Goal: Task Accomplishment & Management: Complete application form

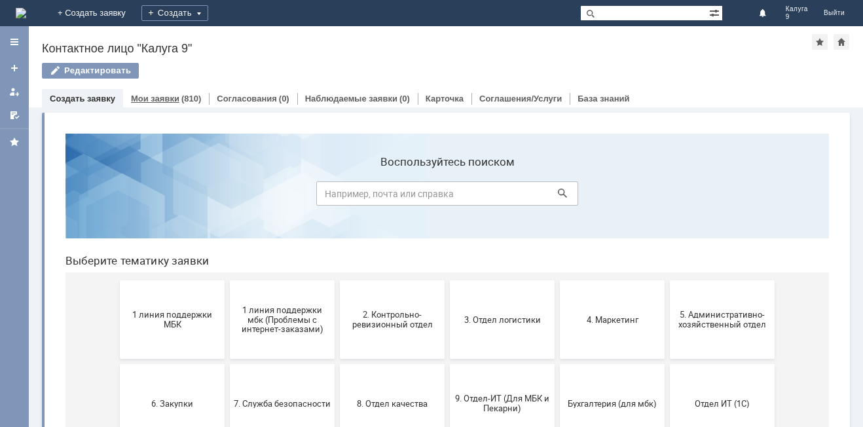
click at [149, 99] on link "Мои заявки" at bounding box center [155, 99] width 48 height 10
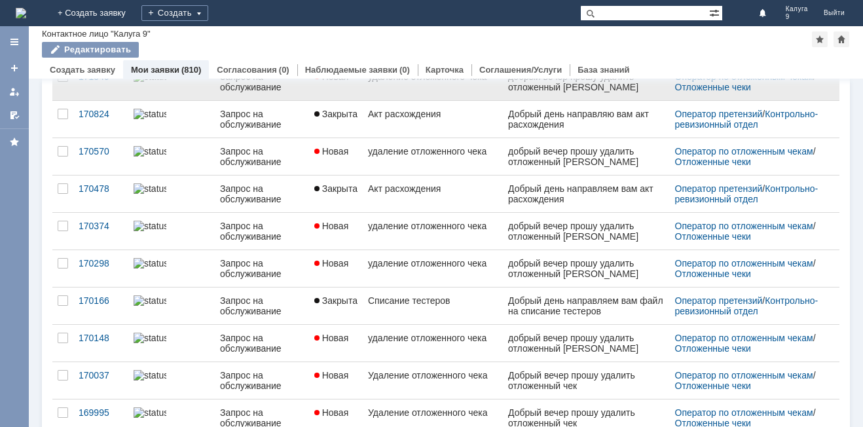
scroll to position [505, 0]
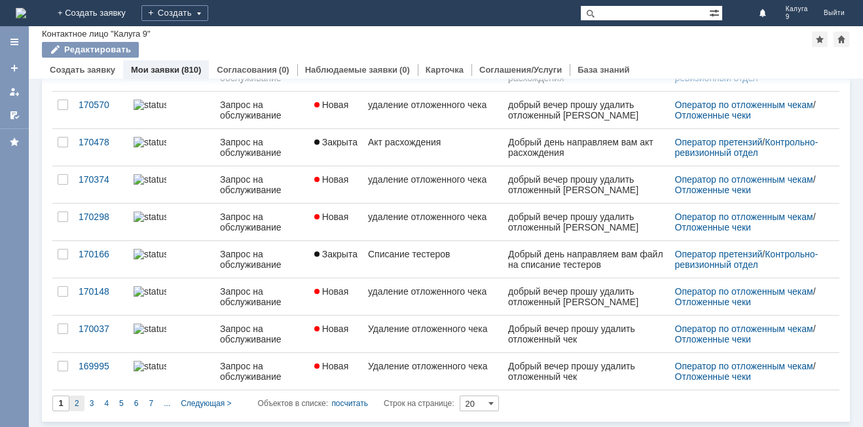
click at [79, 402] on span "2" at bounding box center [77, 403] width 5 height 9
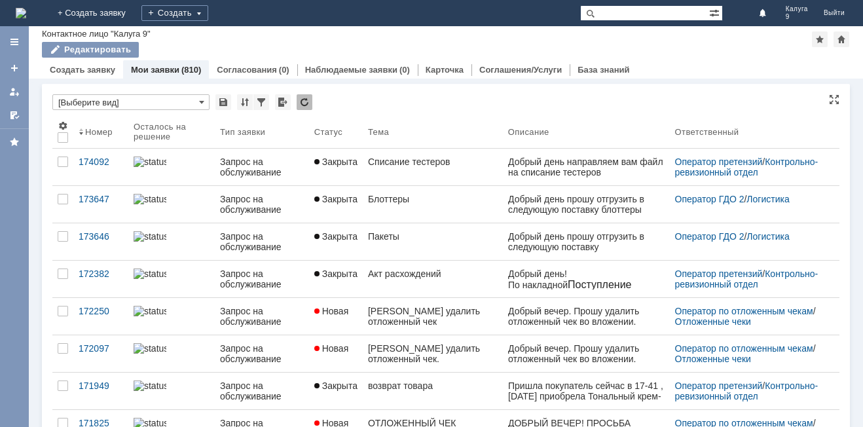
type input "2"
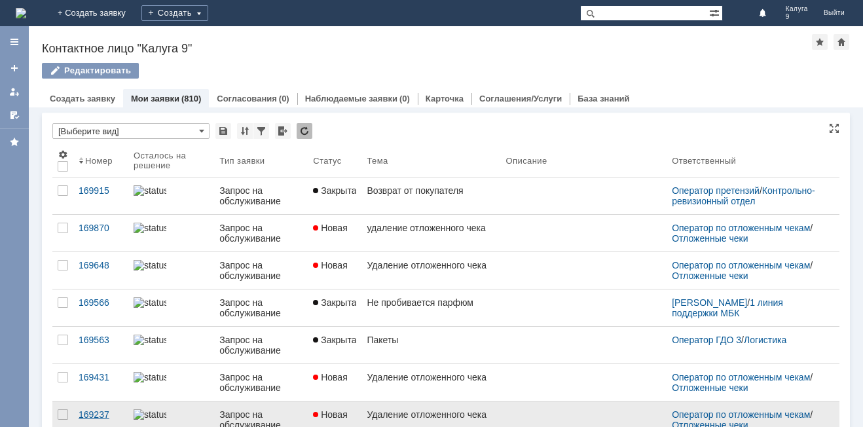
scroll to position [5, 0]
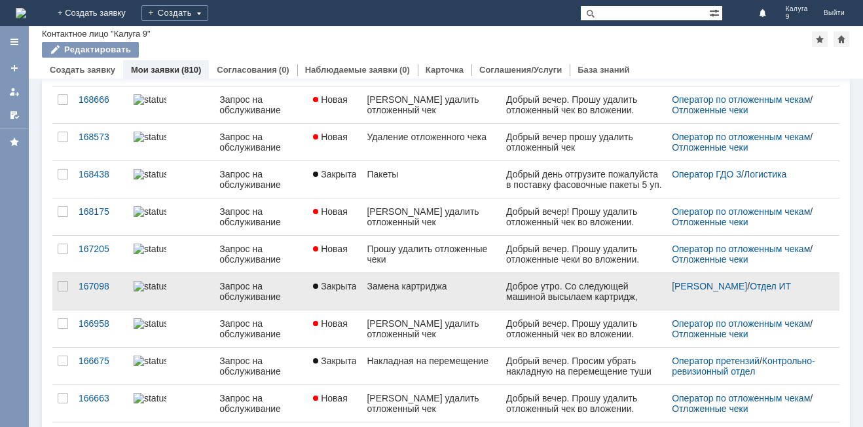
click at [411, 296] on link "Замена картриджа" at bounding box center [430, 291] width 139 height 37
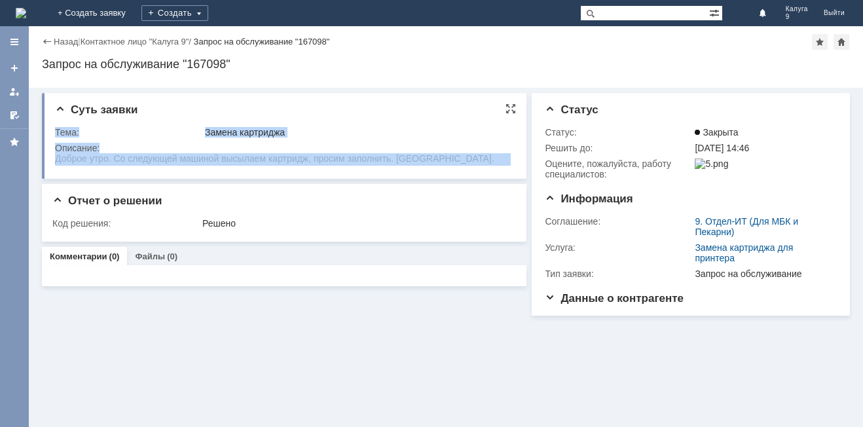
drag, startPoint x: 54, startPoint y: 161, endPoint x: 71, endPoint y: 165, distance: 16.8
click at [71, 165] on div "Суть заявки Тема: Замена картриджа Описание:" at bounding box center [284, 136] width 485 height 86
click at [71, 165] on div at bounding box center [283, 159] width 456 height 12
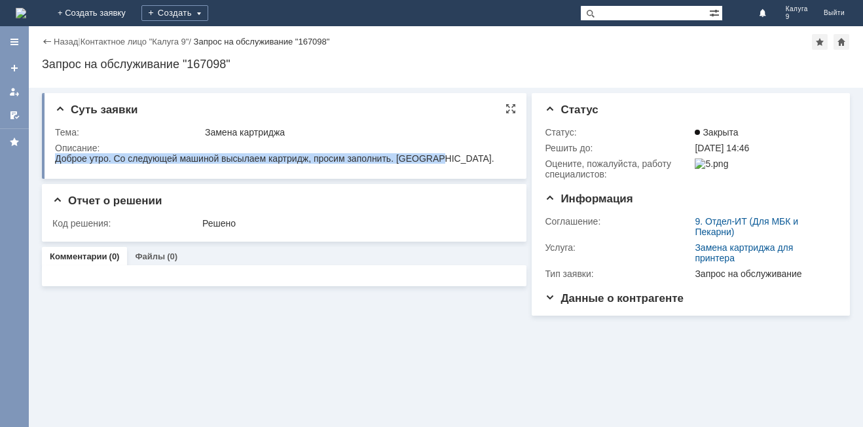
drag, startPoint x: 58, startPoint y: 162, endPoint x: 447, endPoint y: 160, distance: 389.6
click at [447, 160] on html "Доброе утро. Со следующей машиной высылаем картридж, просим заполнить. [GEOGRAP…" at bounding box center [283, 159] width 456 height 12
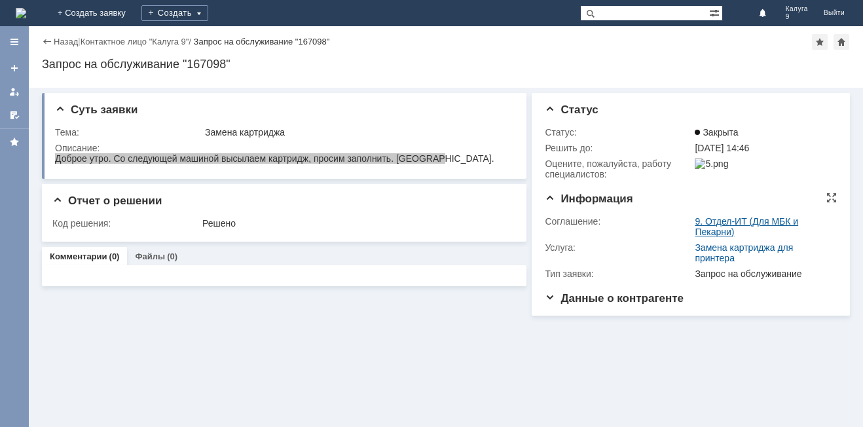
click at [747, 216] on link "9. Отдел-ИТ (Для МБК и Пекарни)" at bounding box center [746, 226] width 103 height 21
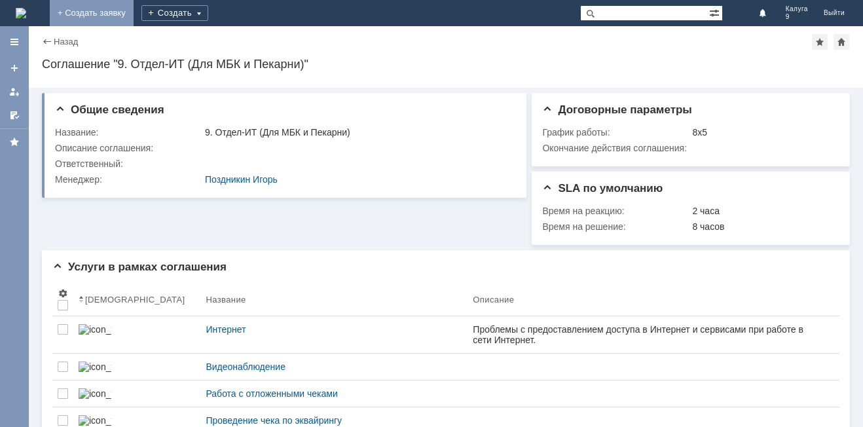
click at [134, 12] on link "+ Создать заявку" at bounding box center [92, 13] width 84 height 26
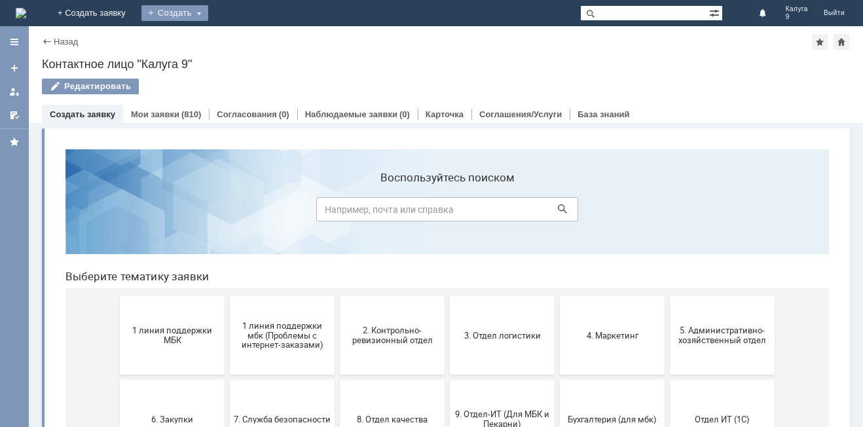
click at [208, 15] on div "Создать" at bounding box center [174, 13] width 67 height 16
click at [244, 37] on link "Заявка" at bounding box center [194, 39] width 100 height 16
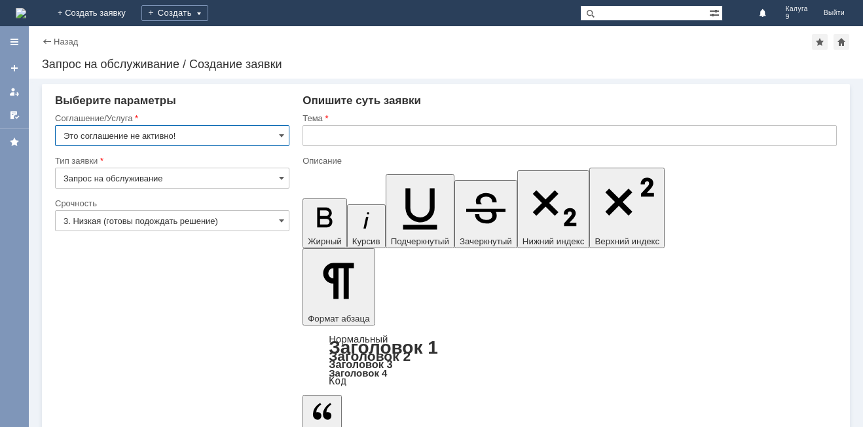
click at [276, 135] on input "Это соглашение не активно!" at bounding box center [172, 135] width 234 height 21
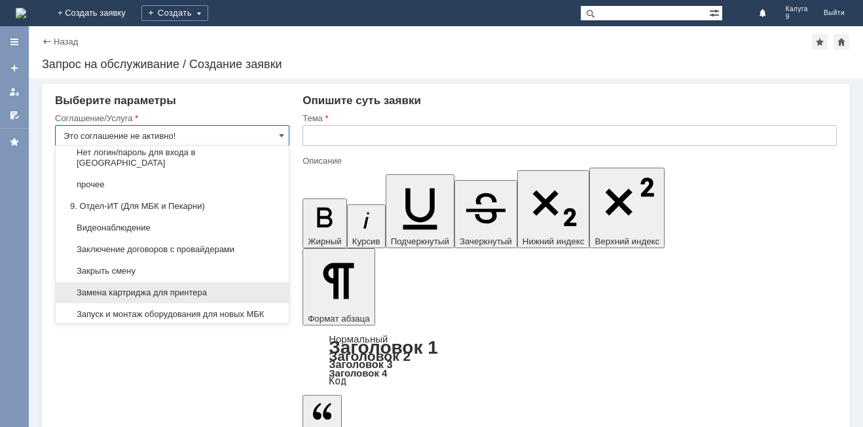
click at [200, 298] on span "Замена картриджа для принтера" at bounding box center [172, 292] width 217 height 10
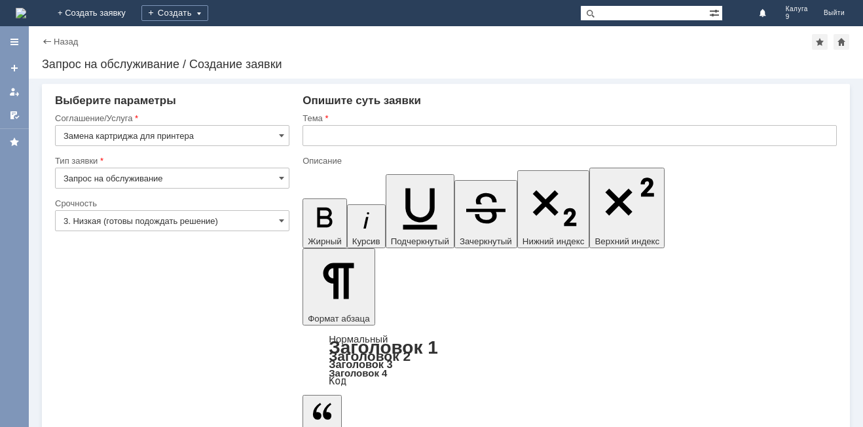
type input "Замена картриджа для принтера"
click at [193, 216] on input "3. Низкая (готовы подождать решение)" at bounding box center [172, 220] width 234 height 21
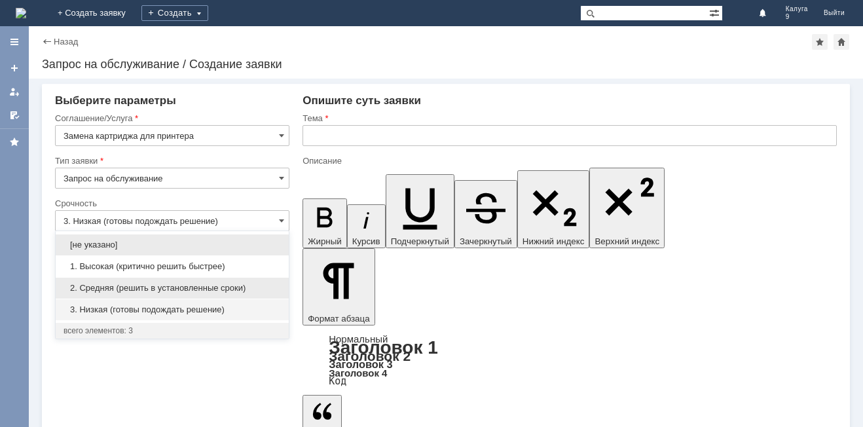
click at [144, 284] on span "2. Средняя (решить в установленные сроки)" at bounding box center [172, 288] width 217 height 10
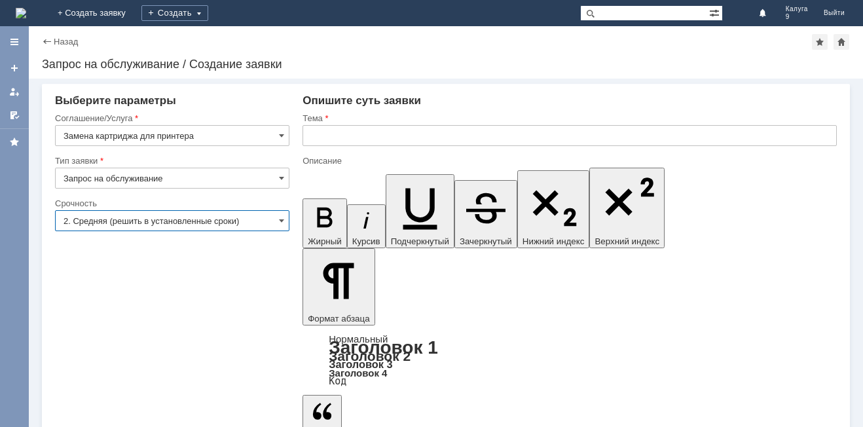
type input "2. Средняя (решить в установленные сроки)"
click at [318, 134] on input "text" at bounding box center [570, 135] width 534 height 21
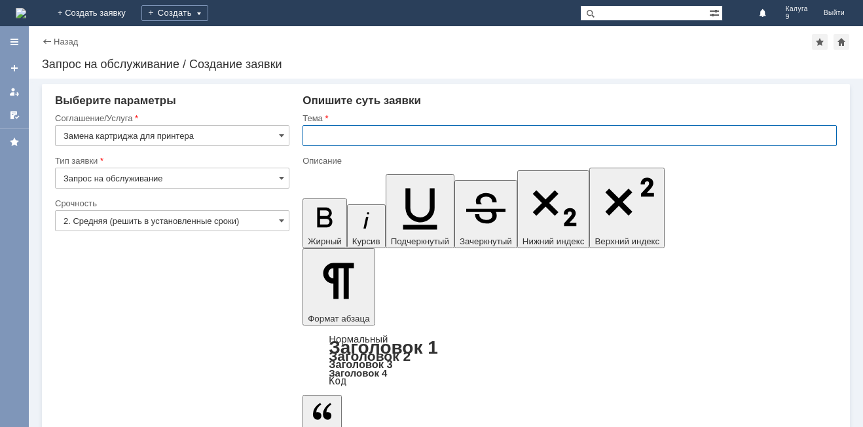
click at [346, 136] on input "text" at bounding box center [570, 135] width 534 height 21
type input "Картридж"
